Goal: Information Seeking & Learning: Learn about a topic

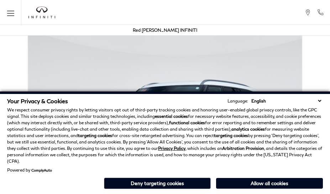
click at [321, 192] on div "Your Privacy & Cookies Language: English Spanish / Español English / United Kin…" at bounding box center [165, 142] width 330 height 102
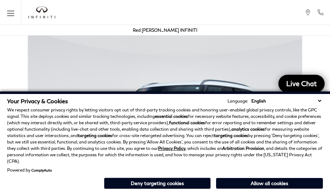
click at [321, 135] on p "We respect consumer privacy rights by letting visitors opt out of third-party t…" at bounding box center [165, 136] width 316 height 58
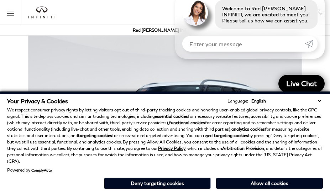
click at [321, 117] on p "We respect consumer privacy rights by letting visitors opt out of third-party t…" at bounding box center [165, 136] width 316 height 58
click at [232, 132] on strong "analytics cookies" at bounding box center [247, 128] width 33 height 5
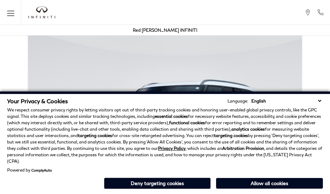
click at [267, 135] on p "We respect consumer privacy rights by letting visitors opt out of third-party t…" at bounding box center [165, 136] width 316 height 58
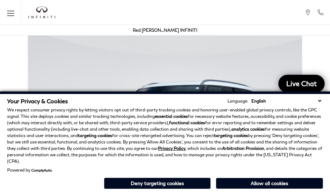
click at [267, 192] on div "Your Privacy & Cookies Language: English Spanish / Español English / [GEOGRAPHI…" at bounding box center [165, 142] width 330 height 102
click at [267, 117] on p "We respect consumer privacy rights by letting visitors opt out of third-party t…" at bounding box center [165, 136] width 316 height 58
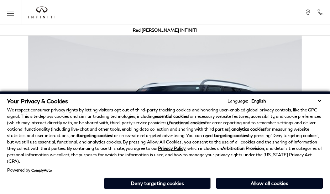
click at [161, 192] on div "Your Privacy & Cookies Language: English Spanish / Español English / United Kin…" at bounding box center [165, 142] width 330 height 102
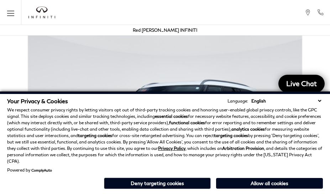
click at [161, 135] on p "We respect consumer privacy rights by letting visitors opt out of third-party t…" at bounding box center [165, 136] width 316 height 58
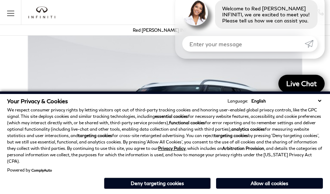
click at [161, 192] on div "Your Privacy & Cookies Language: English Spanish / Español English / United Kin…" at bounding box center [165, 142] width 330 height 102
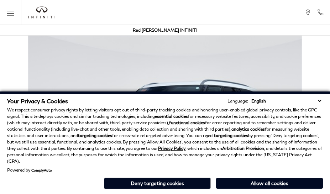
click at [232, 192] on div "Your Privacy & Cookies Language: English Spanish / Español English / [GEOGRAPHI…" at bounding box center [165, 142] width 330 height 102
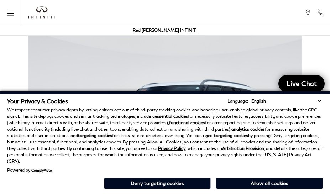
click at [232, 132] on strong "analytics cookies" at bounding box center [247, 128] width 33 height 5
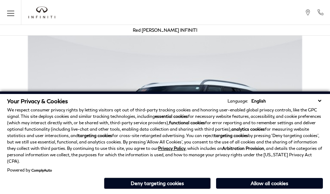
click at [36, 121] on p "We respect consumer privacy rights by letting visitors opt out of third-party t…" at bounding box center [165, 136] width 316 height 58
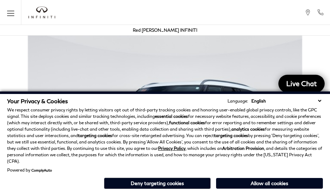
click at [122, 50] on img at bounding box center [165, 132] width 330 height 206
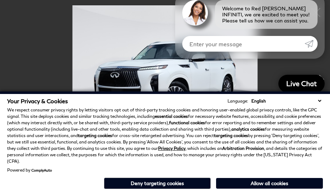
click at [196, 53] on div "Welcome to Red [PERSON_NAME] INFINITI, we are excited to meet you! Please tell …" at bounding box center [249, 26] width 149 height 66
click at [196, 124] on p "We respect consumer privacy rights by letting visitors opt out of third-party t…" at bounding box center [165, 136] width 316 height 58
